Goal: Information Seeking & Learning: Learn about a topic

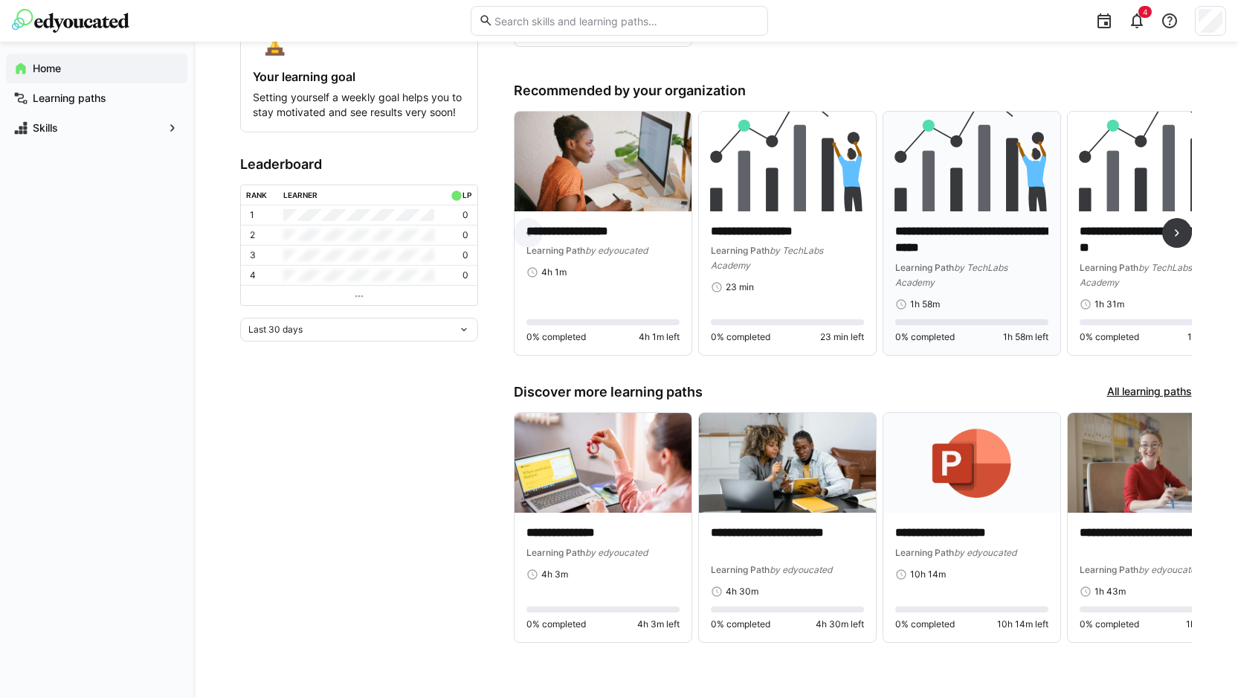
scroll to position [283, 0]
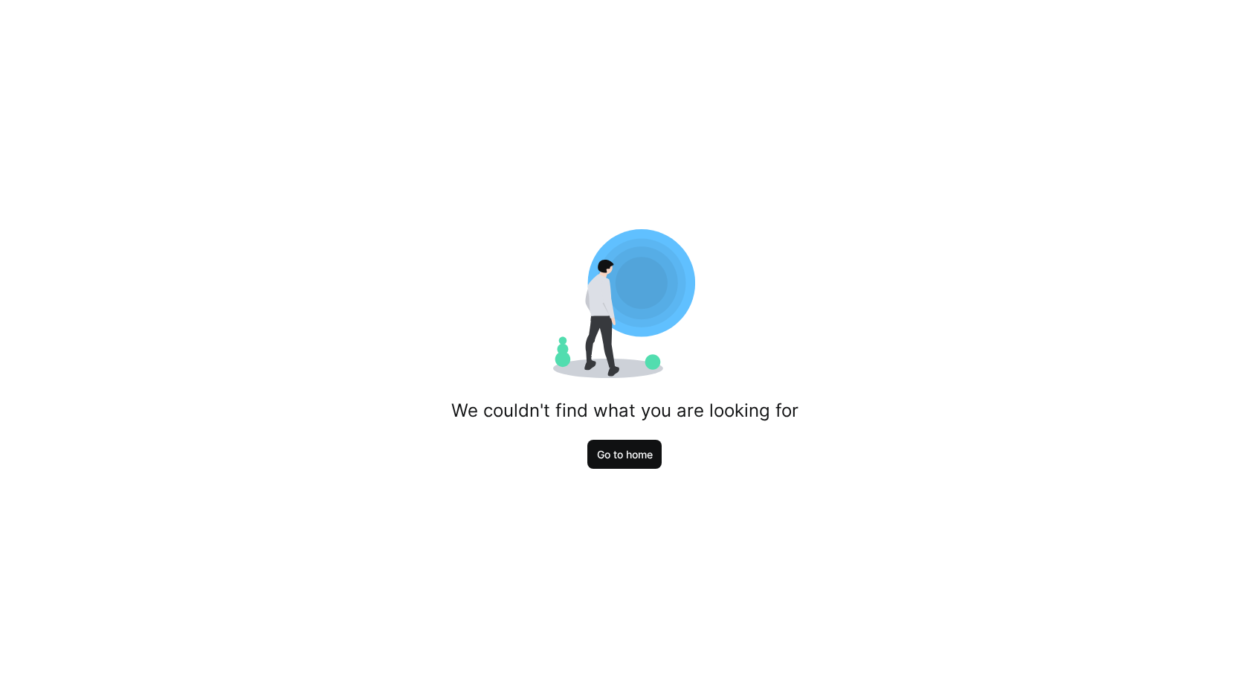
click at [624, 454] on span "Go to home" at bounding box center [625, 454] width 60 height 15
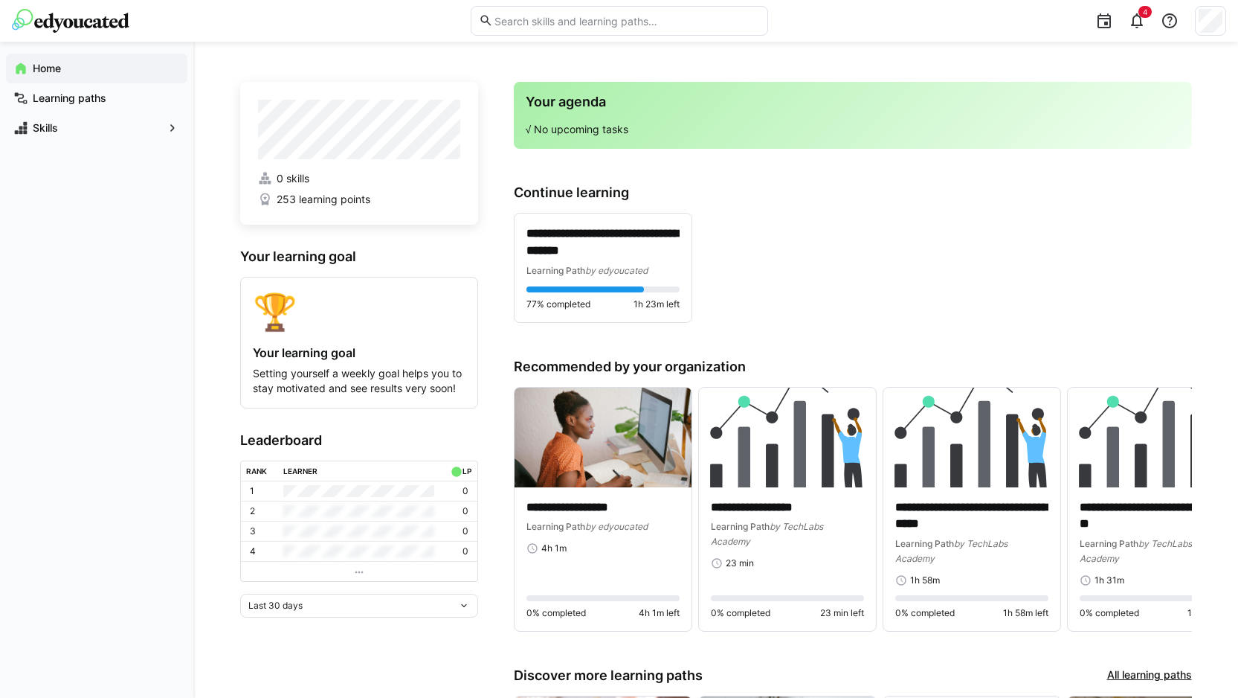
click at [625, 23] on input "text" at bounding box center [626, 20] width 266 height 13
paste input "Online Event "How to break into startups" on [DATE]"
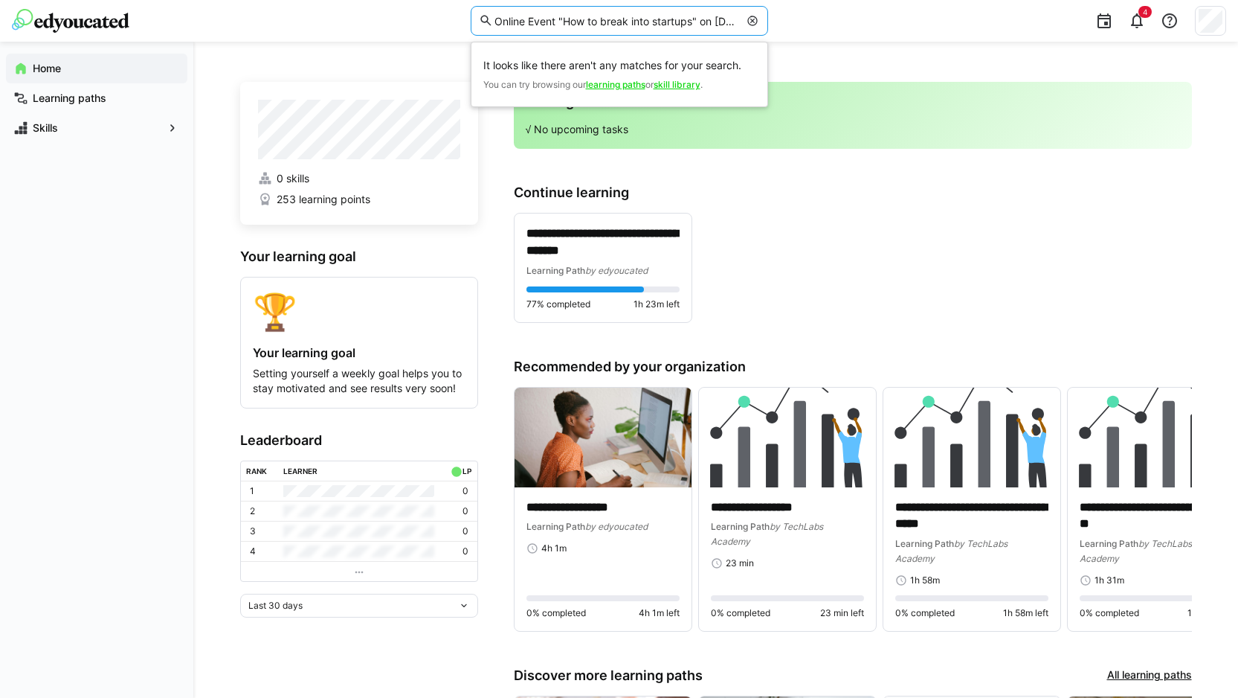
drag, startPoint x: 505, startPoint y: 19, endPoint x: 397, endPoint y: 5, distance: 108.8
click at [397, 5] on div "Online Event "How to break into startups" on [DATE] It looks like there aren't …" at bounding box center [619, 21] width 1214 height 42
drag, startPoint x: 627, startPoint y: 17, endPoint x: 828, endPoint y: 40, distance: 202.9
click at [828, 40] on div "How to break into startups" on [DATE] It looks like there aren't any matches fo…" at bounding box center [619, 21] width 1214 height 42
click at [828, 40] on div "4" at bounding box center [1003, 21] width 448 height 42
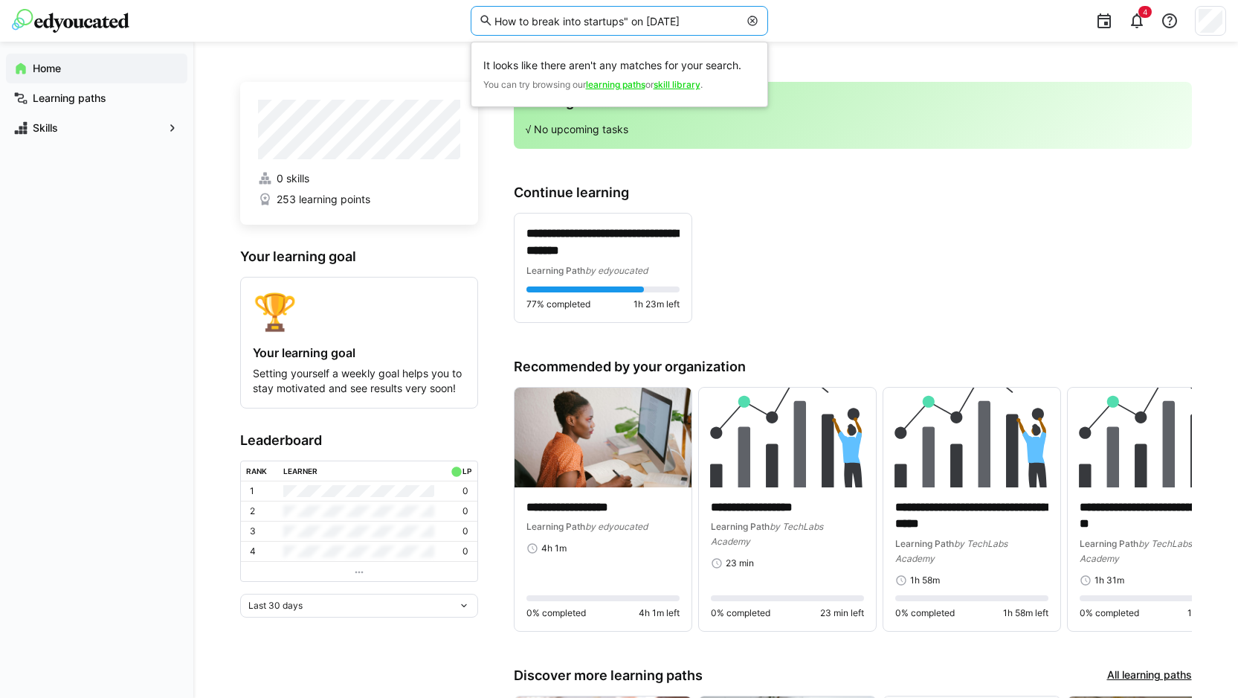
drag, startPoint x: 626, startPoint y: 20, endPoint x: 817, endPoint y: 47, distance: 193.0
click at [817, 47] on div "**********" at bounding box center [619, 469] width 1238 height 939
type input "How to break into startups"
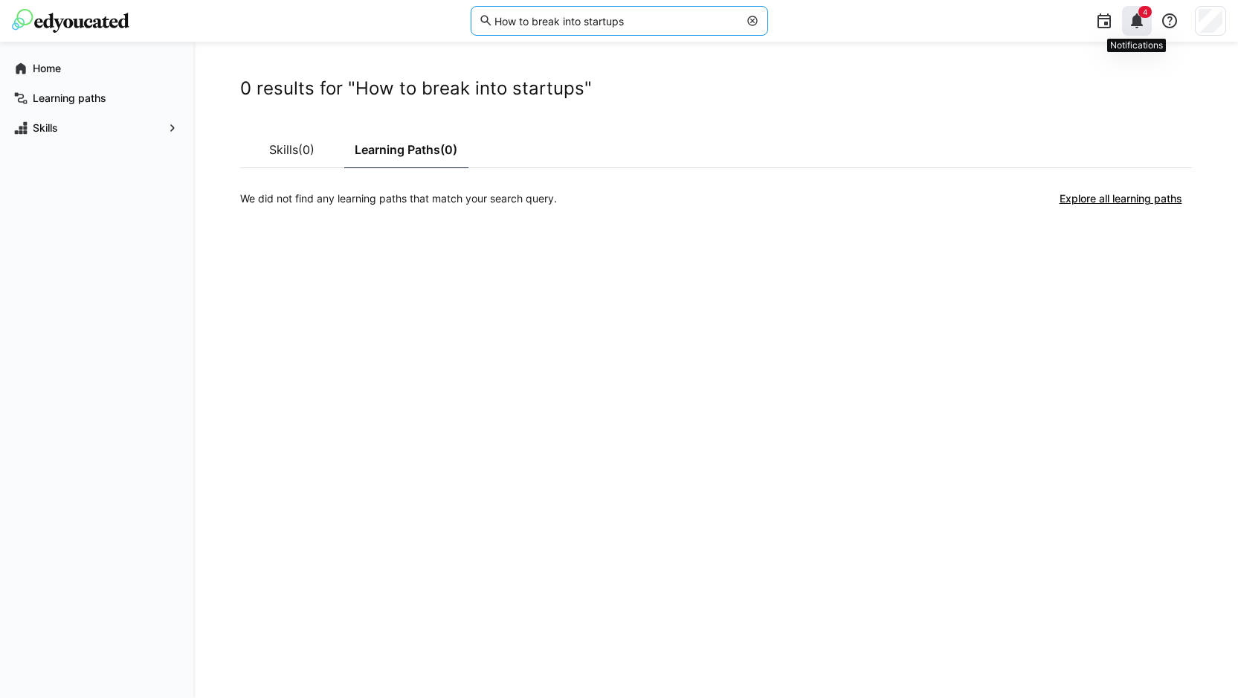
click at [1137, 25] on eds-icon at bounding box center [1137, 21] width 18 height 18
click at [1138, 23] on eds-icon at bounding box center [1137, 21] width 18 height 18
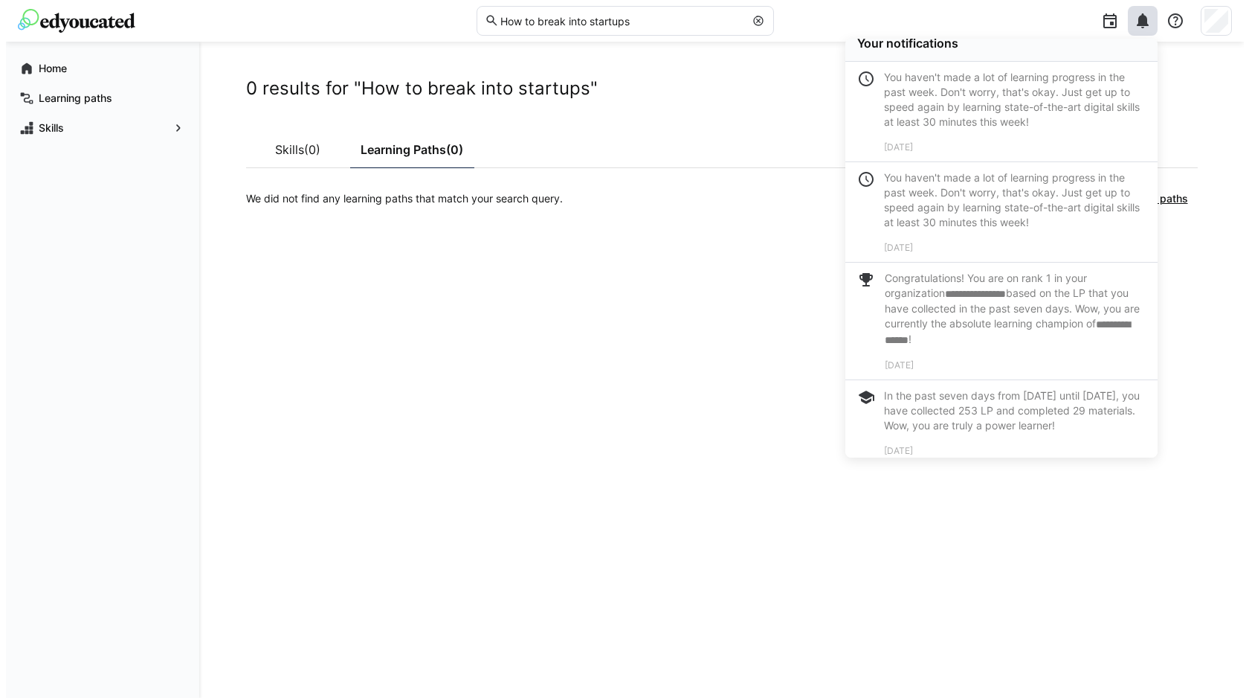
scroll to position [33, 0]
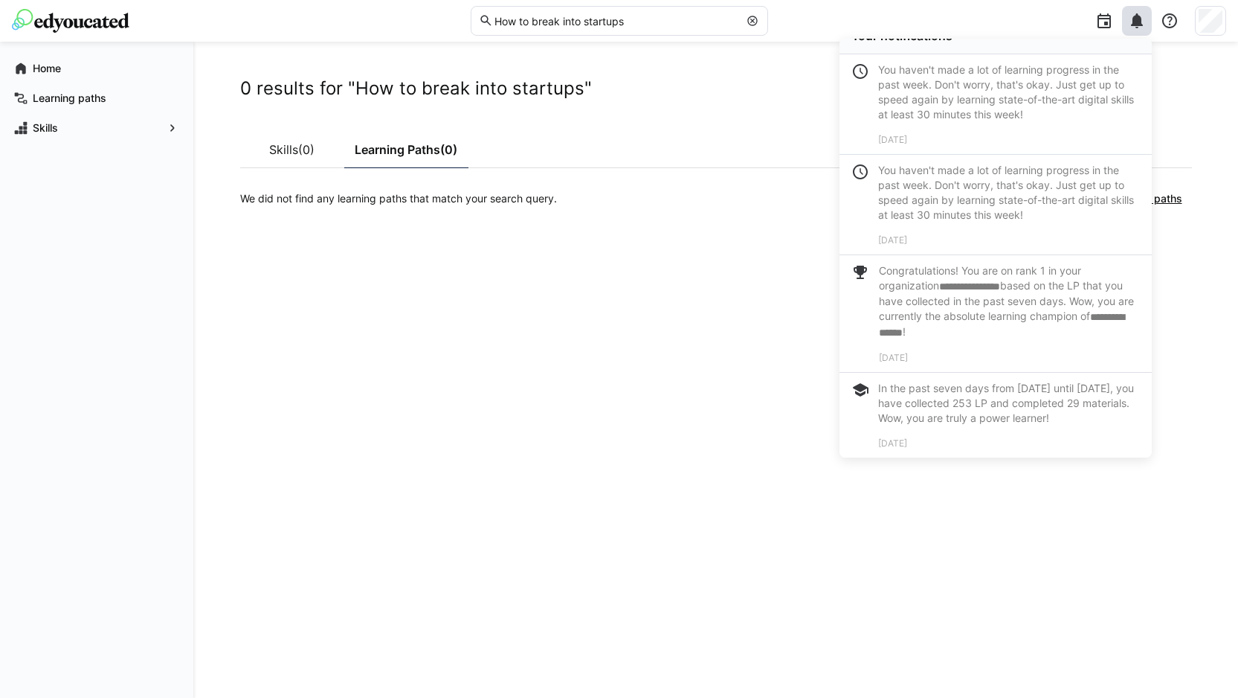
click at [596, 379] on div "0 results for "How to break into startups" Skills (0) Learning Paths (0) We did…" at bounding box center [716, 369] width 952 height 585
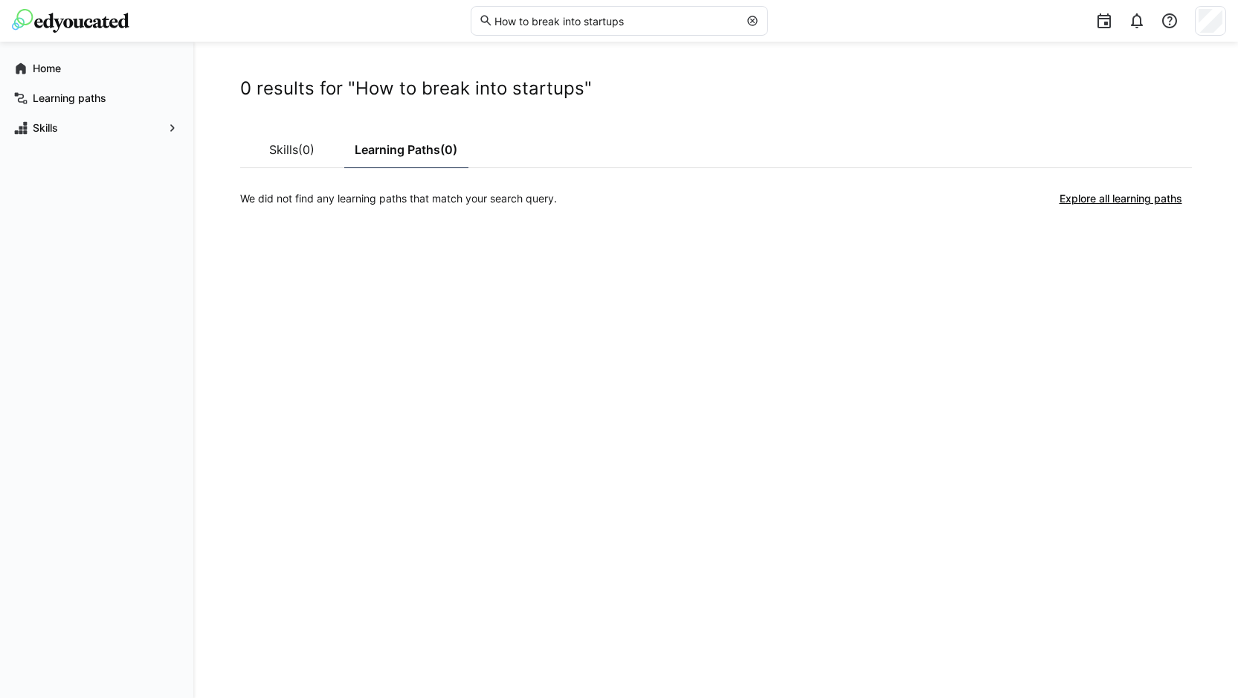
drag, startPoint x: 647, startPoint y: 356, endPoint x: 634, endPoint y: 346, distance: 17.0
click at [647, 355] on div "0 results for "How to break into startups" Skills (0) Learning Paths (0) We did…" at bounding box center [716, 369] width 952 height 585
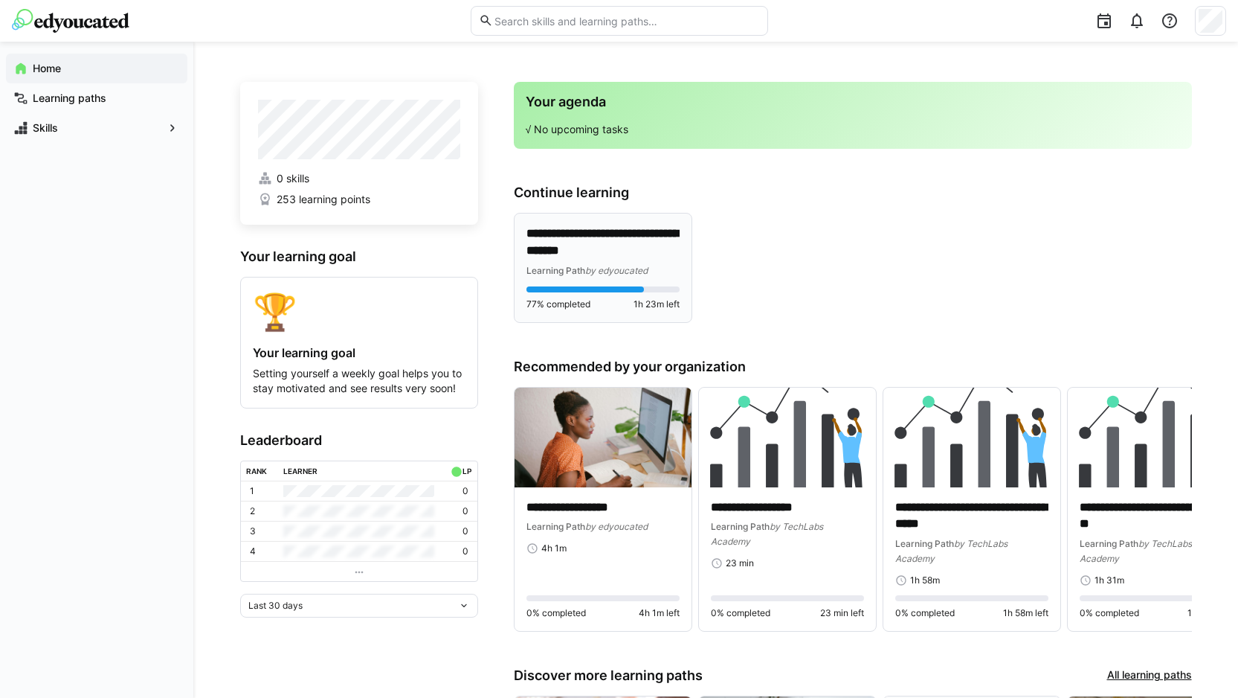
click at [597, 239] on p "**********" at bounding box center [603, 242] width 153 height 34
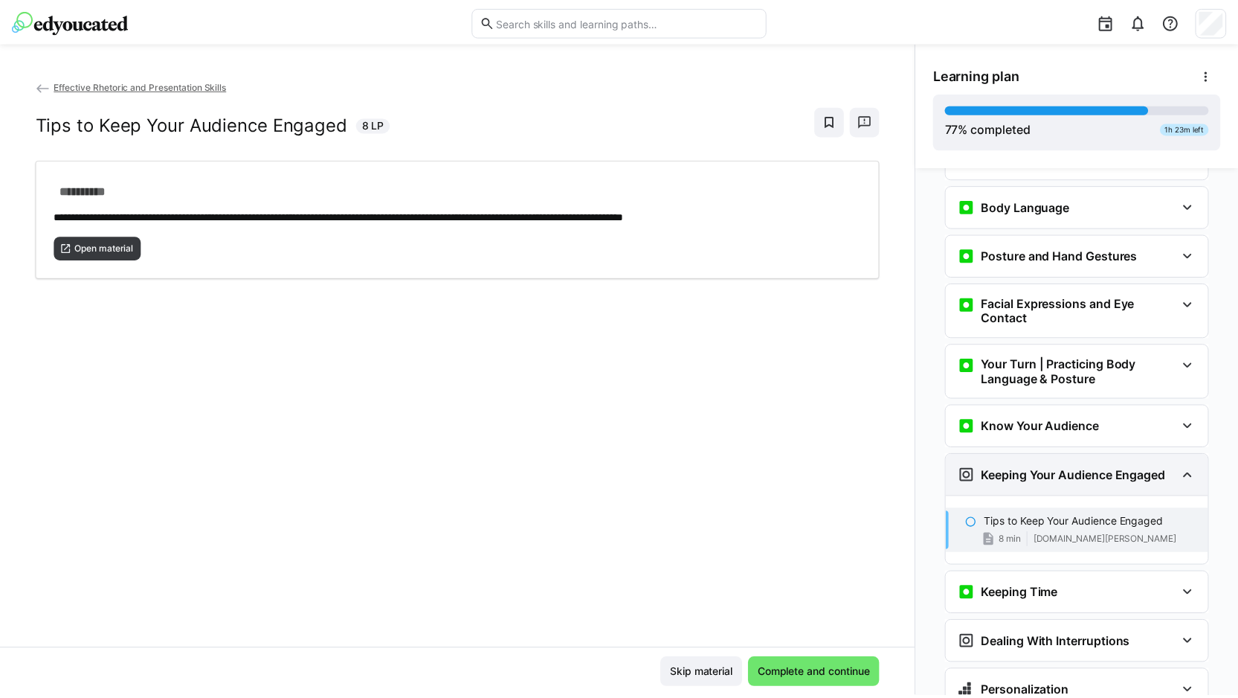
scroll to position [782, 0]
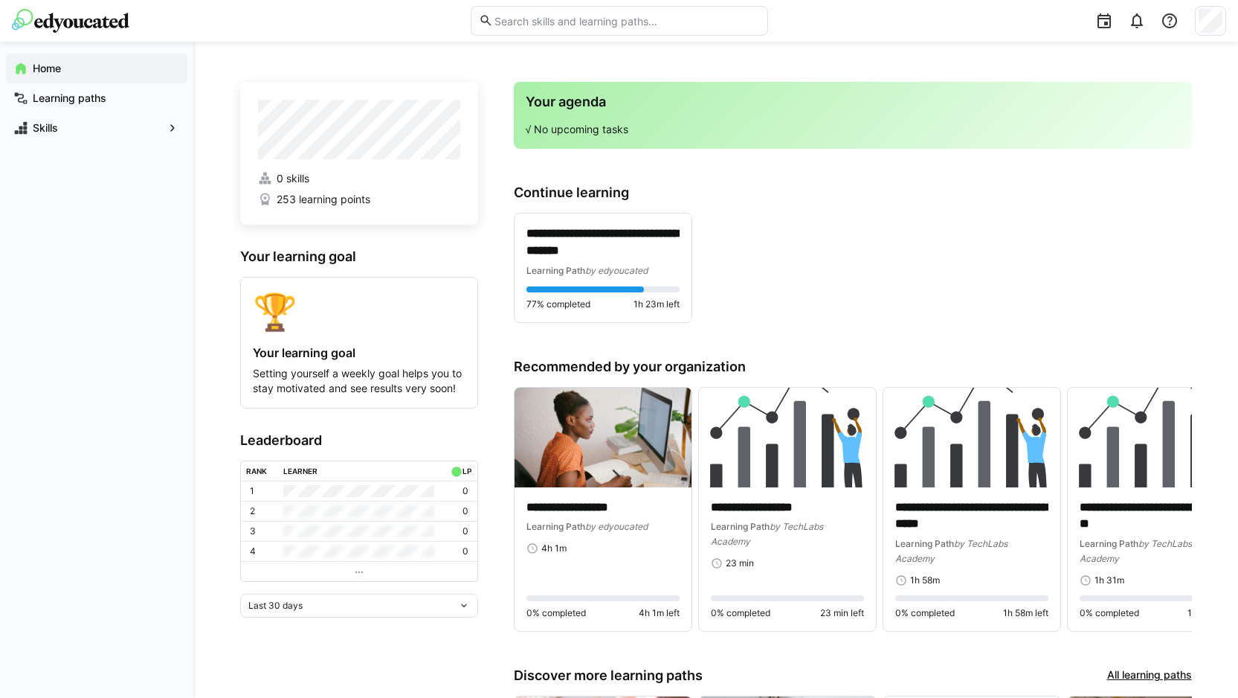
click at [561, 27] on input "text" at bounding box center [626, 20] width 266 height 13
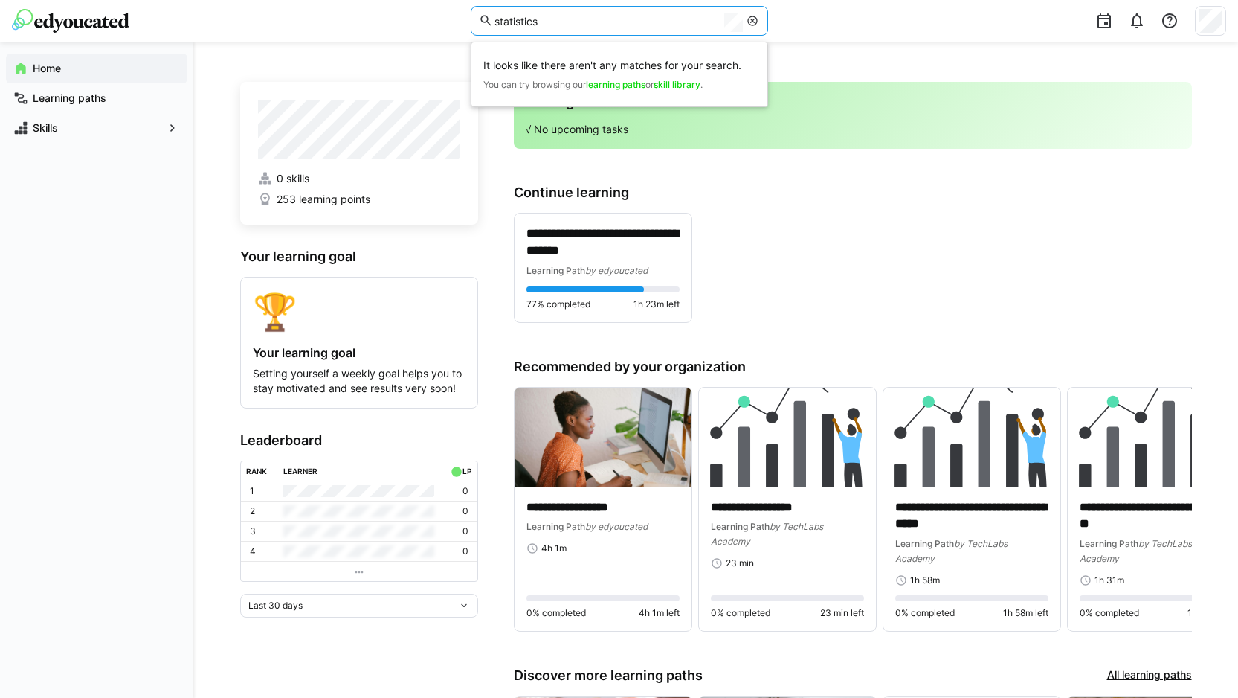
type input "statistics"
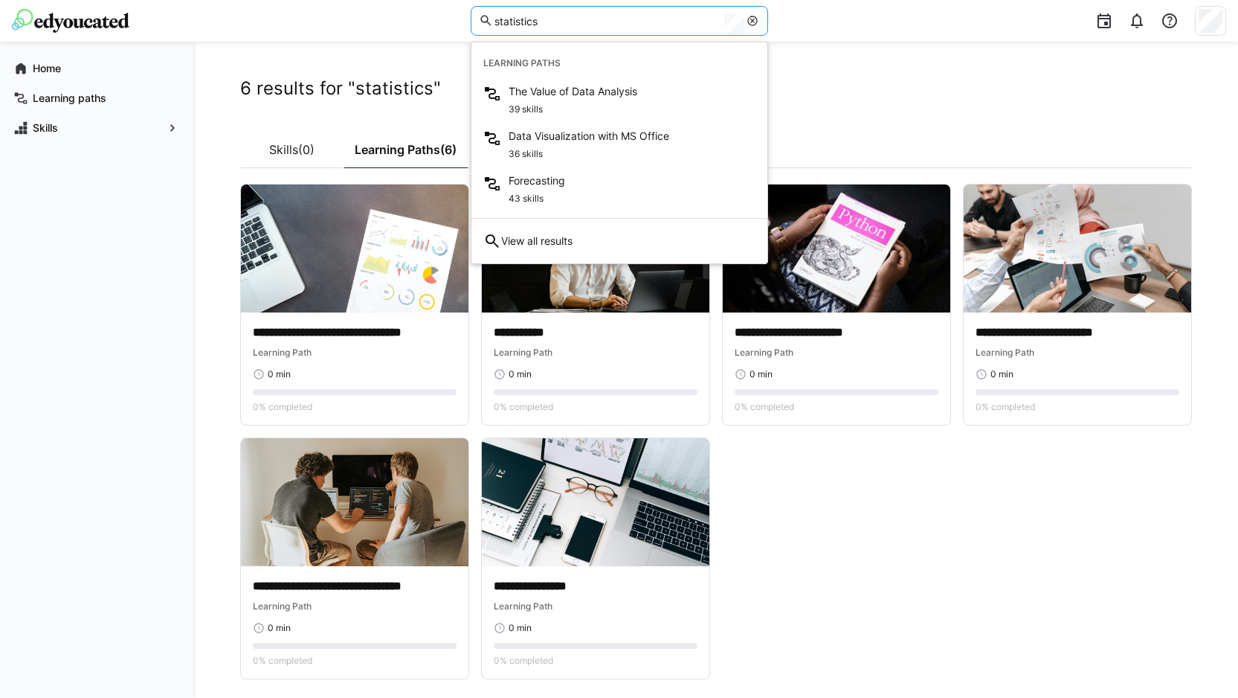
click at [953, 582] on app-cards-list "**********" at bounding box center [716, 431] width 952 height 495
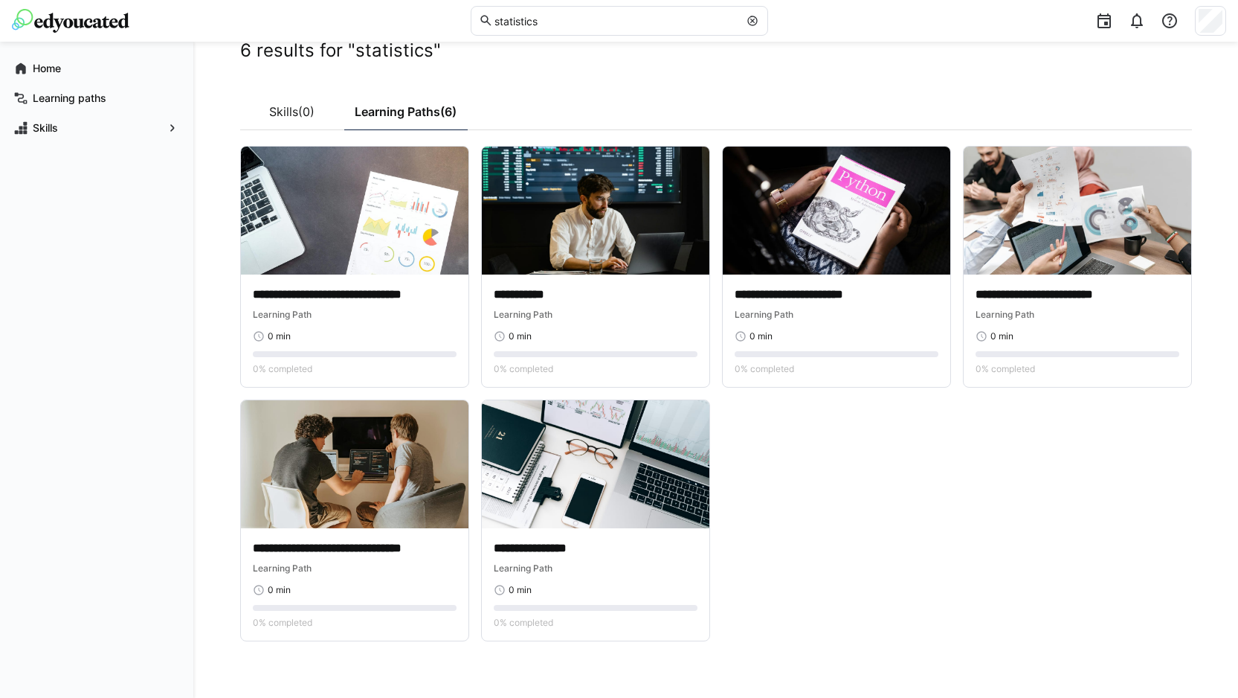
scroll to position [53, 0]
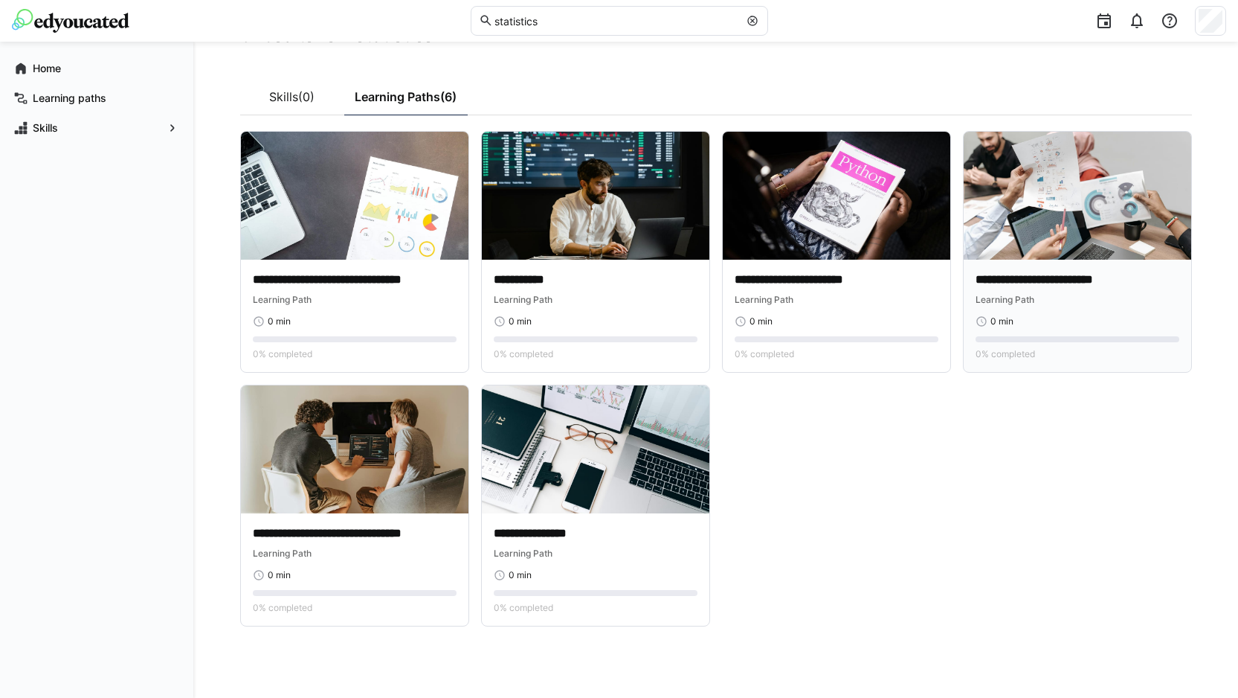
click at [1072, 234] on img at bounding box center [1078, 196] width 228 height 128
click at [1052, 266] on div "**********" at bounding box center [1078, 316] width 228 height 112
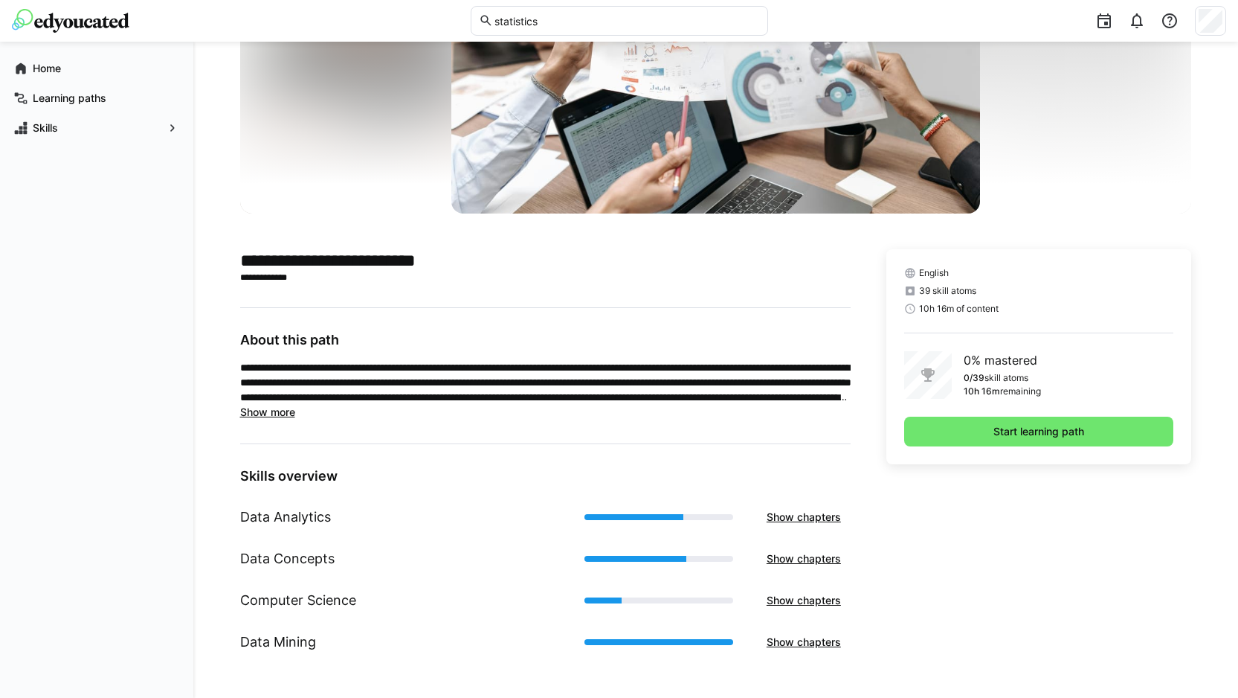
scroll to position [162, 0]
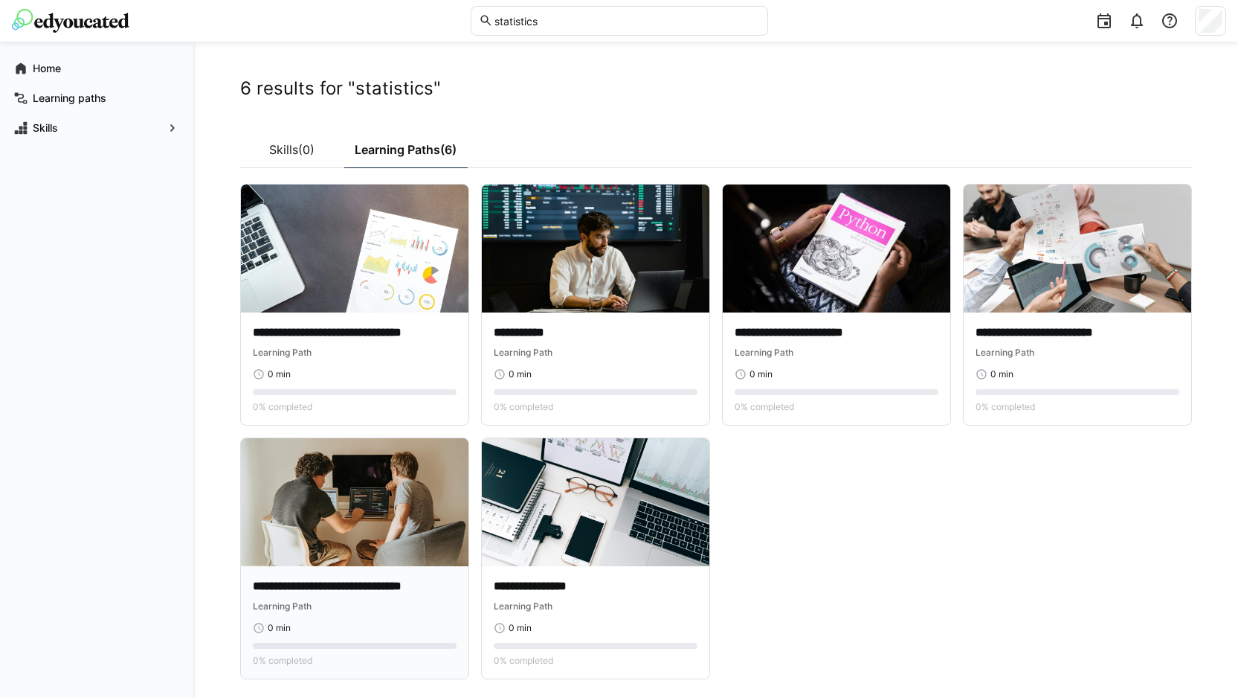
click at [409, 526] on img at bounding box center [355, 502] width 228 height 128
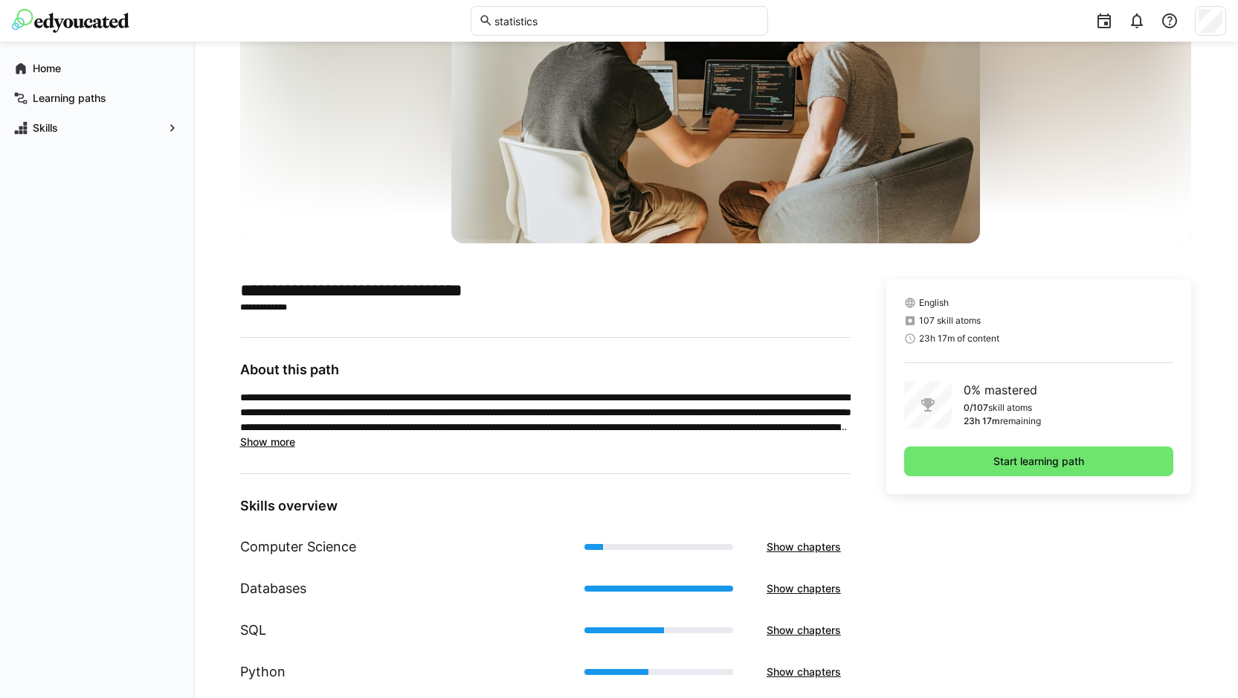
scroll to position [162, 0]
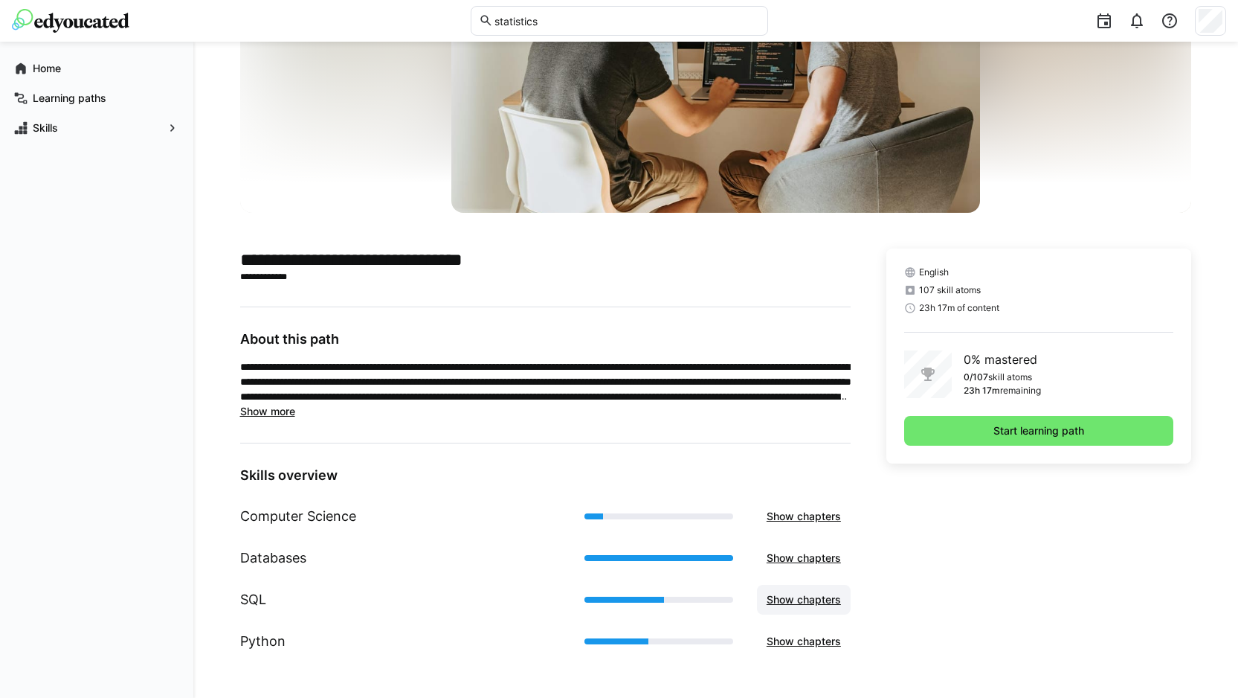
click at [824, 593] on span "Show chapters" at bounding box center [804, 599] width 79 height 15
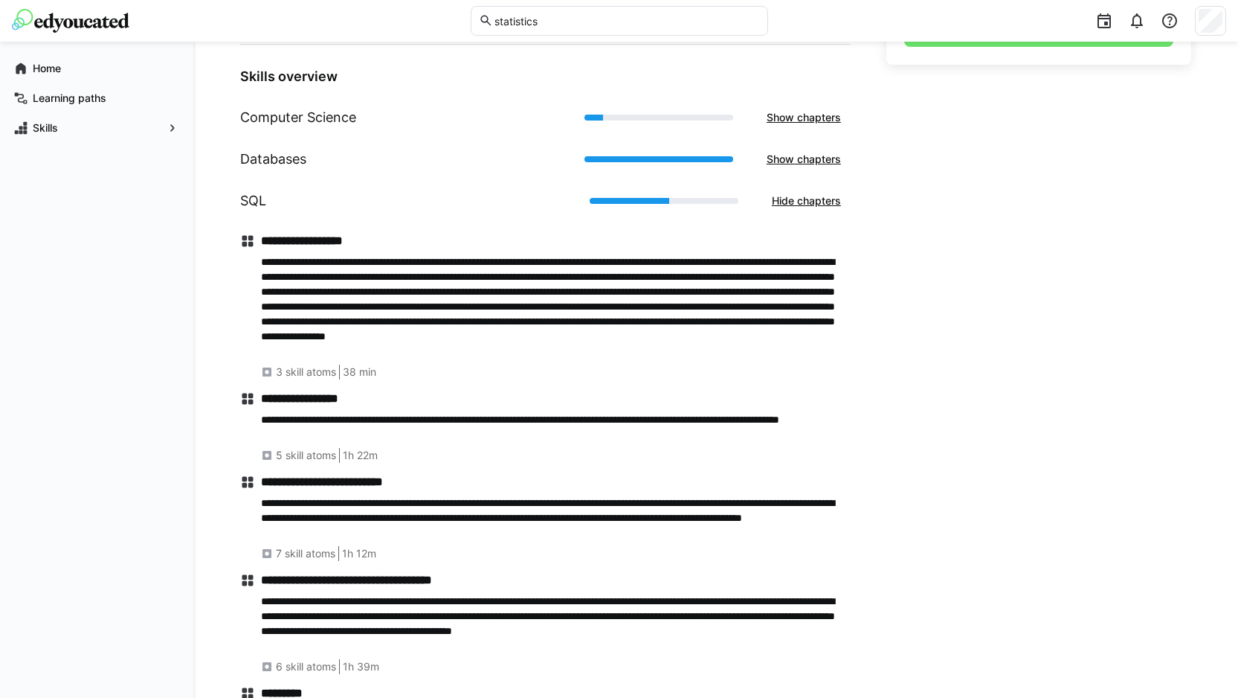
scroll to position [781, 0]
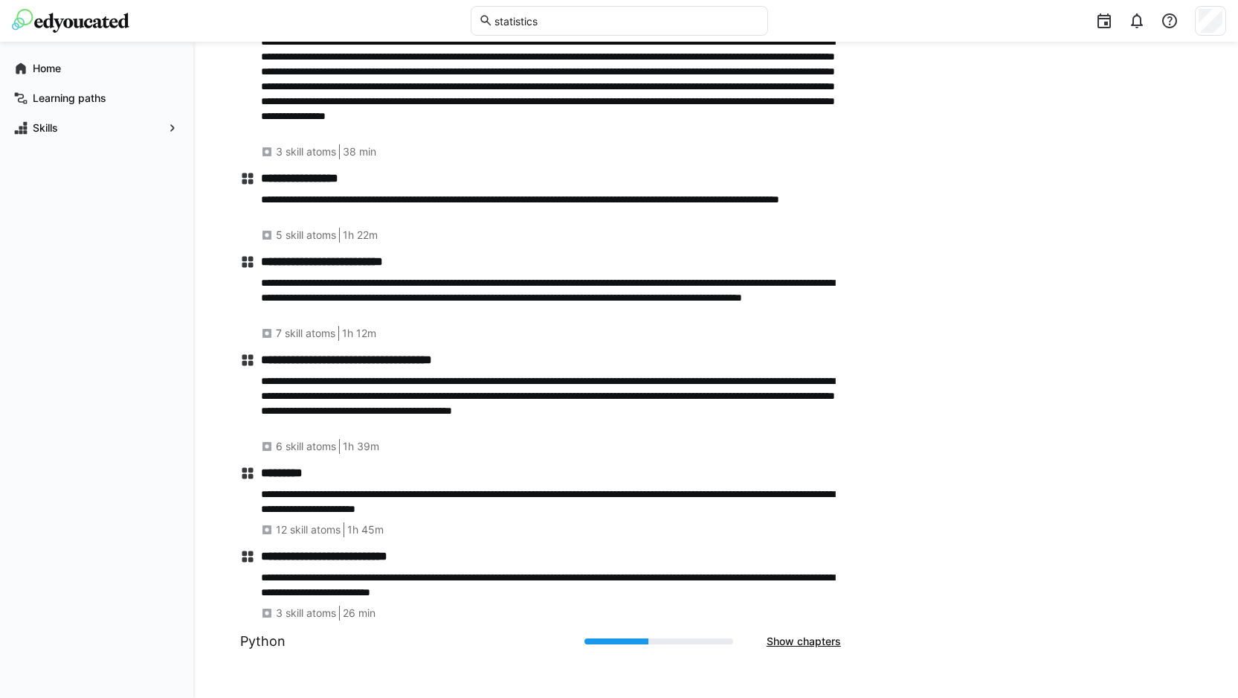
click at [847, 452] on div "6 skill atoms 1h 39m" at bounding box center [556, 446] width 590 height 15
click at [344, 556] on h4 "**********" at bounding box center [556, 556] width 590 height 15
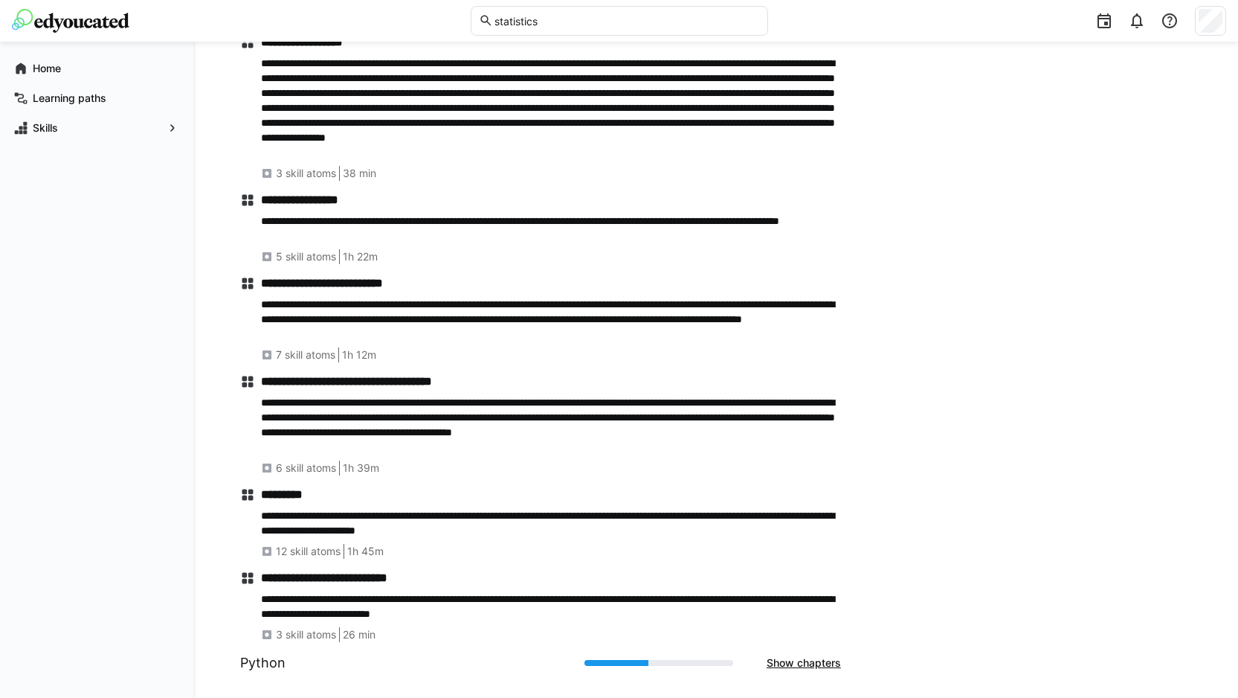
scroll to position [289, 0]
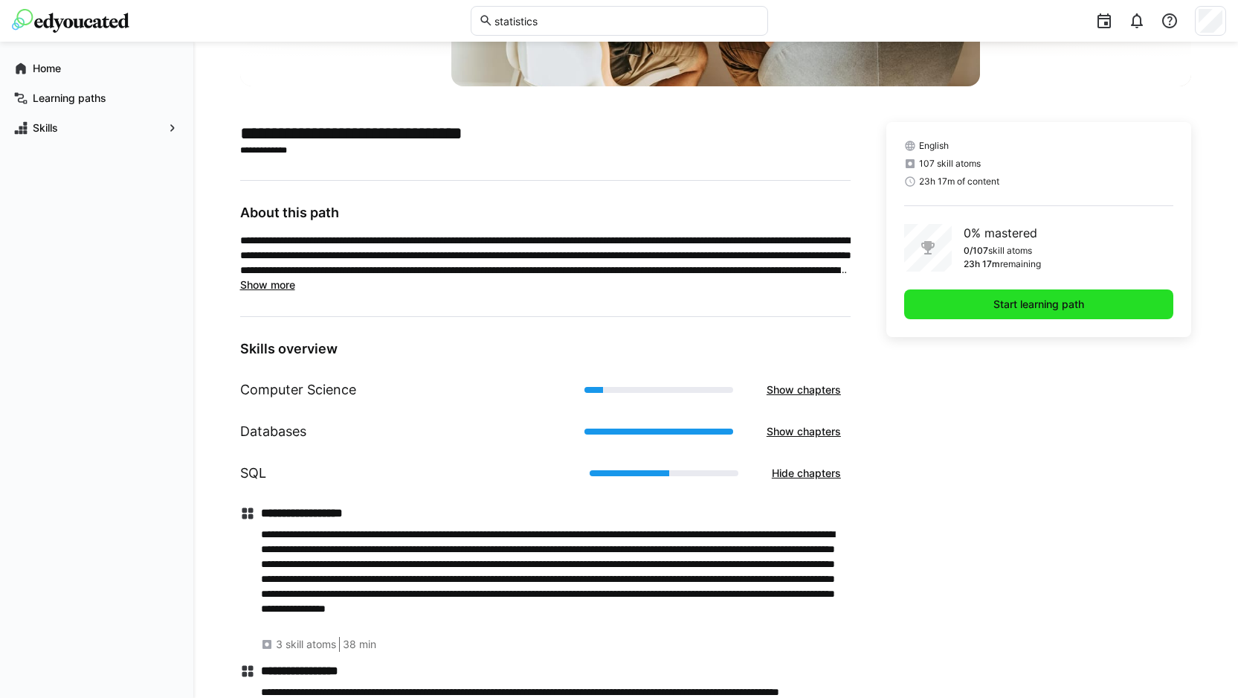
click at [1011, 306] on span "Start learning path" at bounding box center [1038, 304] width 95 height 15
